Goal: Navigation & Orientation: Find specific page/section

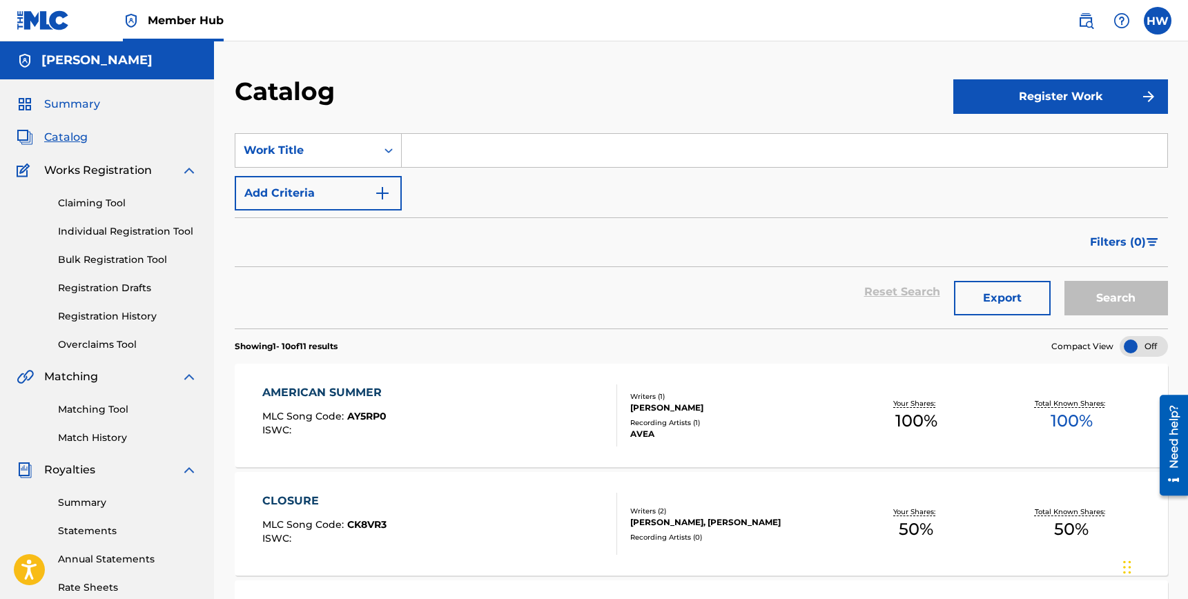
click at [74, 101] on span "Summary" at bounding box center [72, 104] width 56 height 17
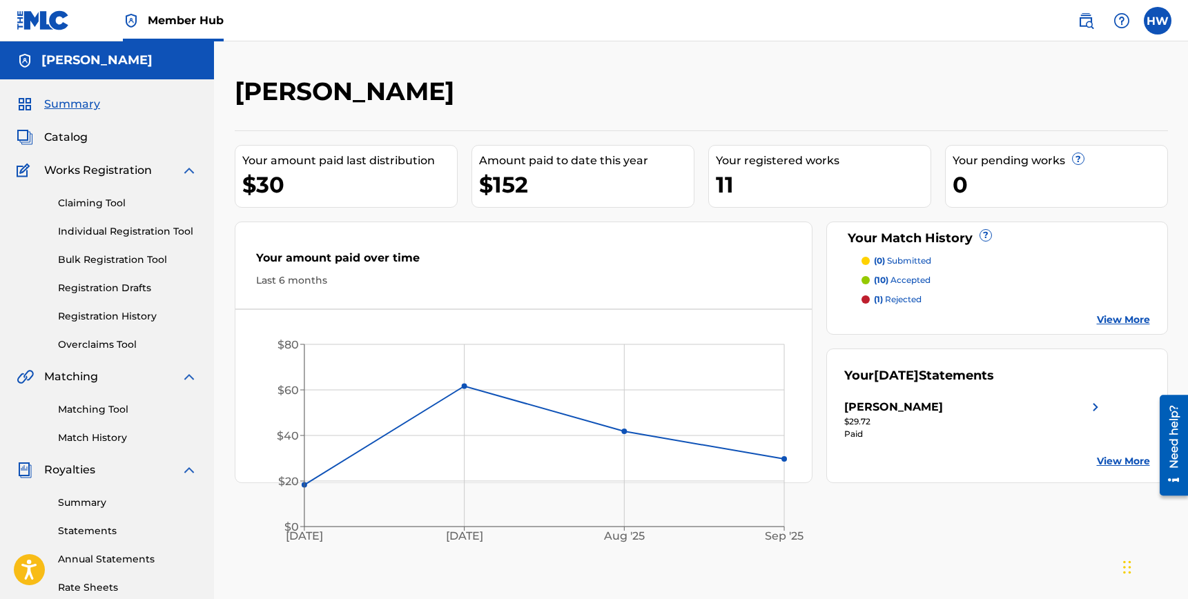
click at [88, 108] on span "Summary" at bounding box center [72, 104] width 56 height 17
click at [77, 142] on span "Catalog" at bounding box center [66, 137] width 44 height 17
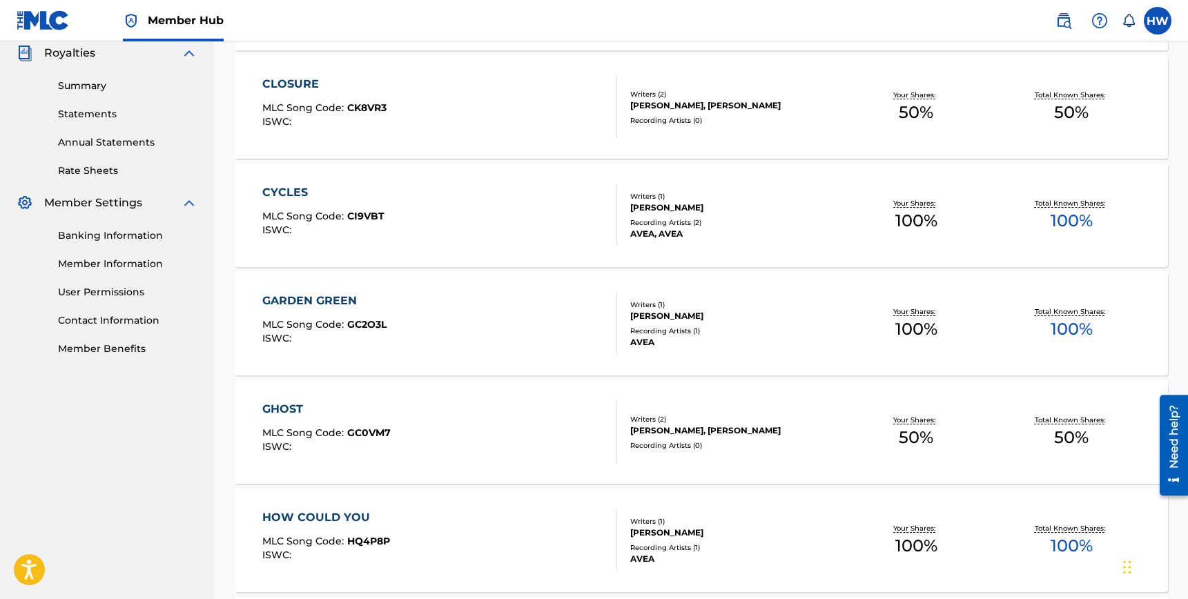
scroll to position [418, 0]
